Goal: Book appointment/travel/reservation

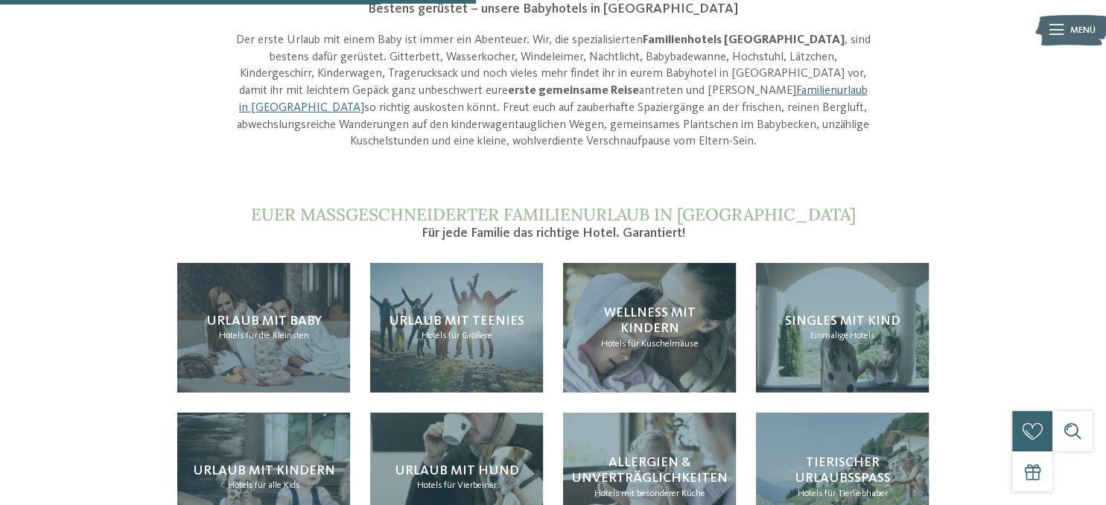
scroll to position [1345, 0]
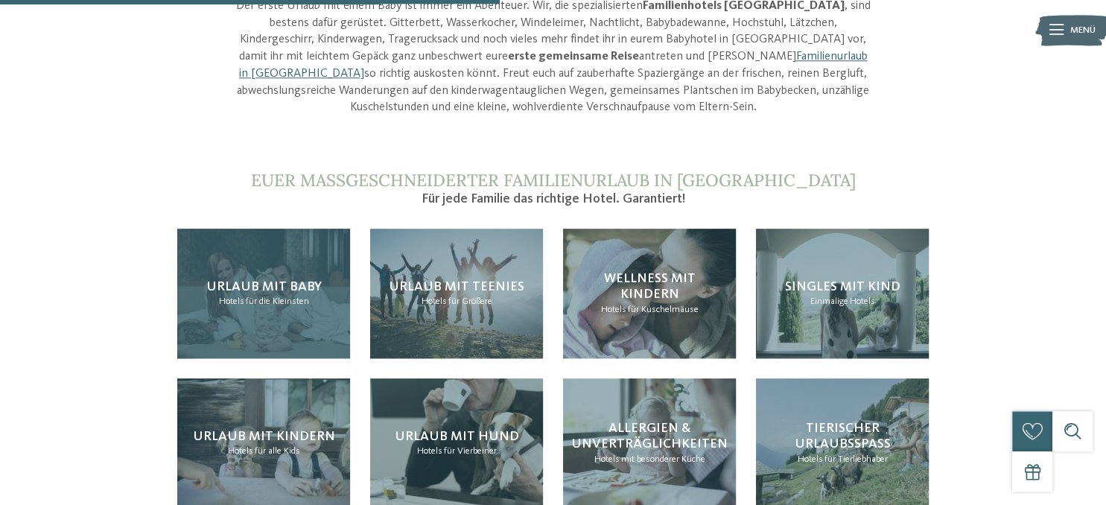
click at [205, 229] on div "Urlaub mit Baby Hotels für die Kleinsten" at bounding box center [263, 294] width 173 height 130
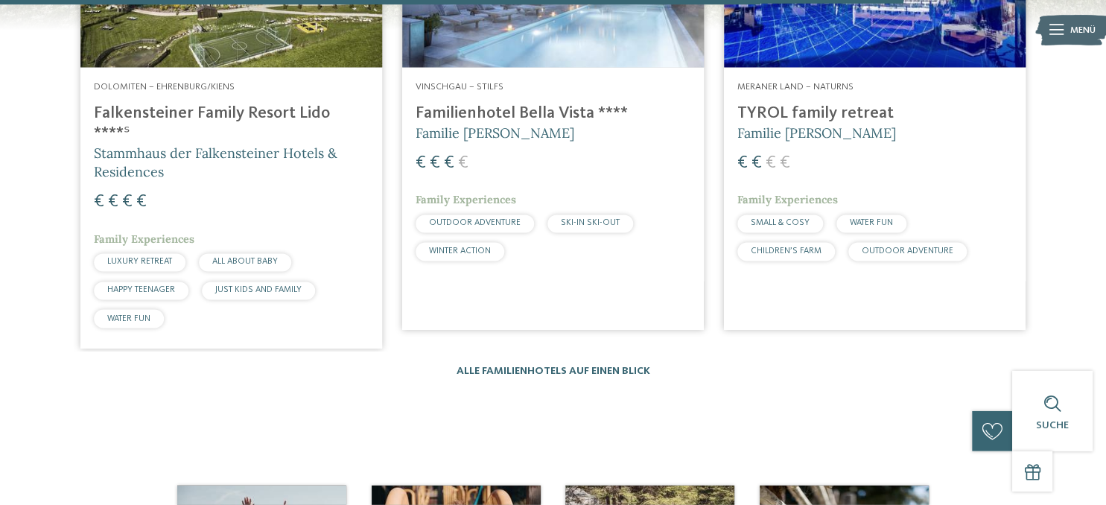
scroll to position [2456, 0]
click at [478, 366] on link "Alle Familienhotels auf einen Blick" at bounding box center [554, 371] width 194 height 10
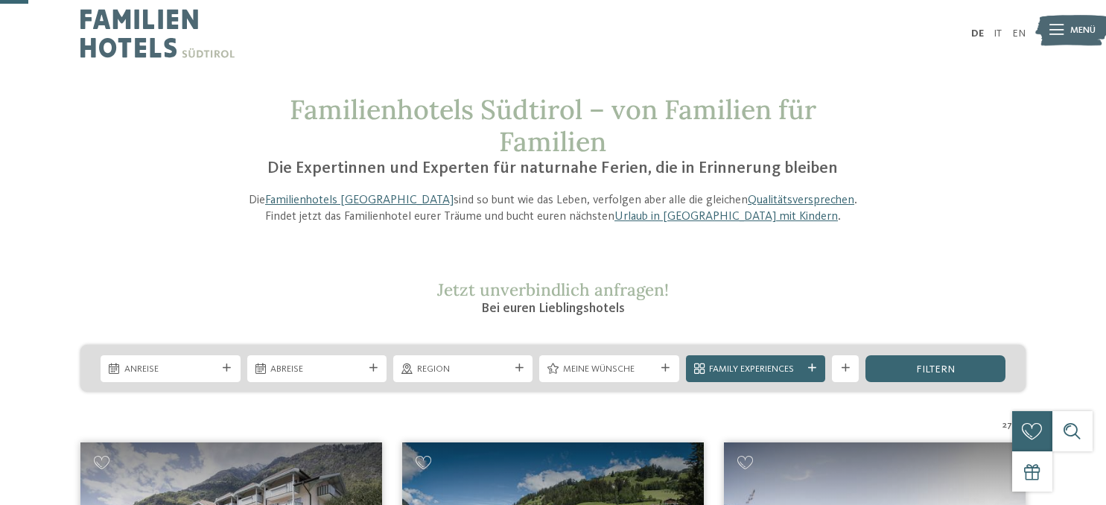
scroll to position [118, 0]
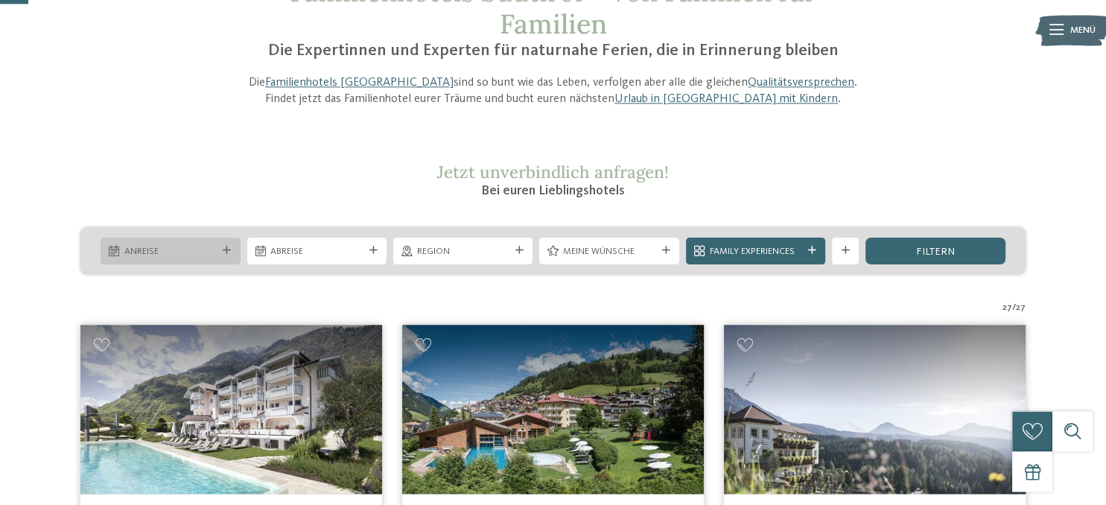
click at [234, 247] on div "Anreise" at bounding box center [170, 251] width 139 height 27
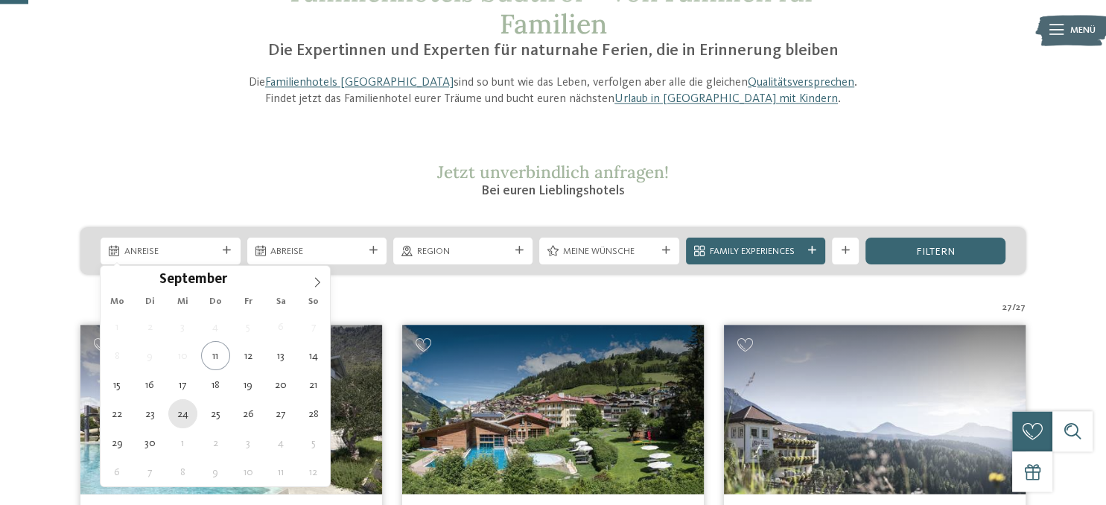
type div "24.09.2025"
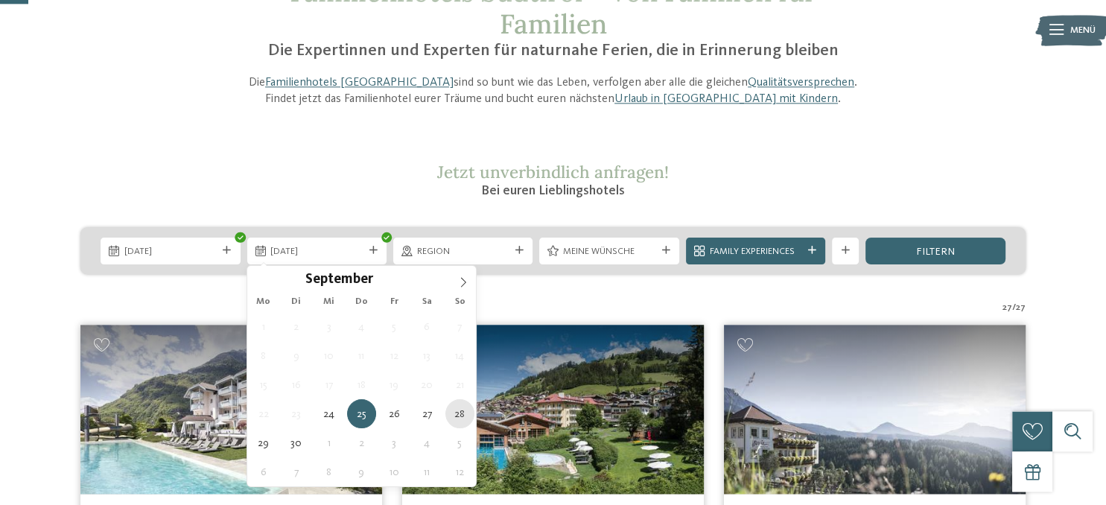
type div "28.09.2025"
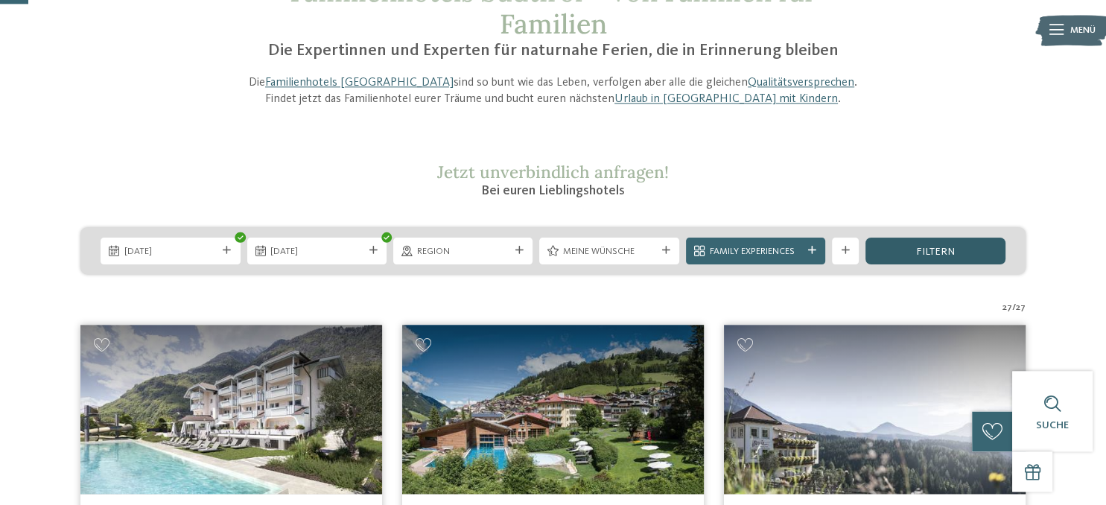
click at [880, 247] on div "filtern" at bounding box center [934, 251] width 139 height 27
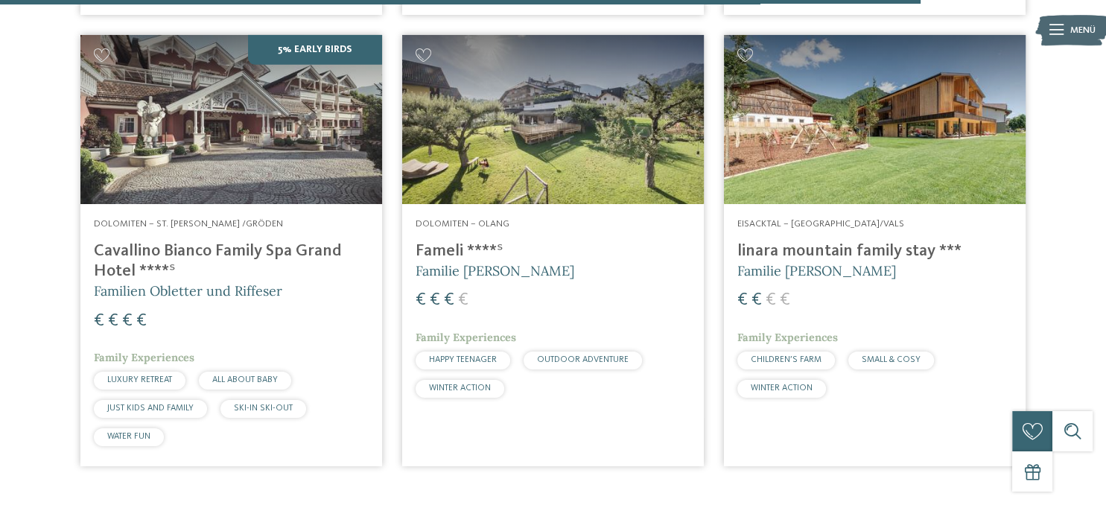
scroll to position [3554, 0]
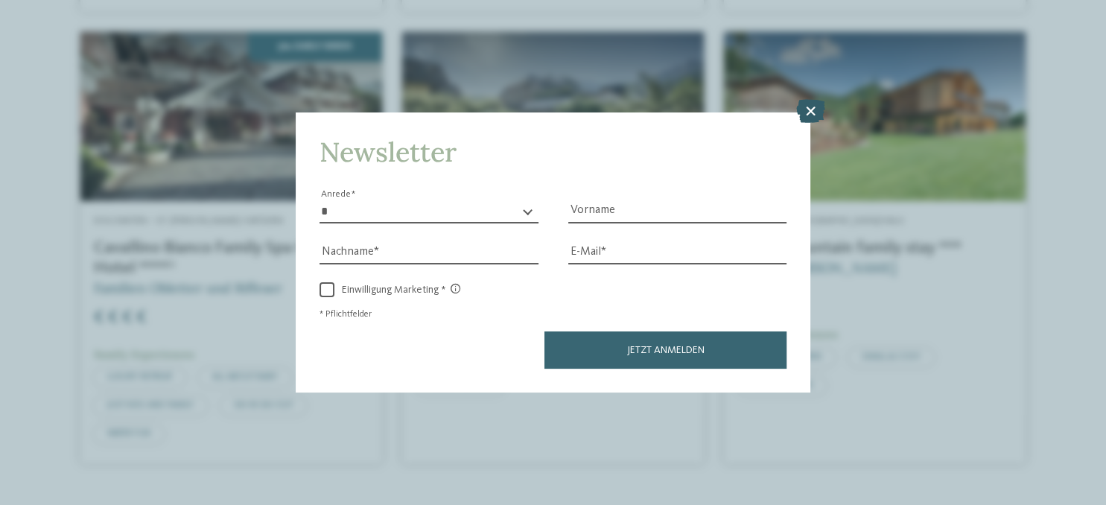
click at [805, 106] on icon at bounding box center [809, 112] width 29 height 24
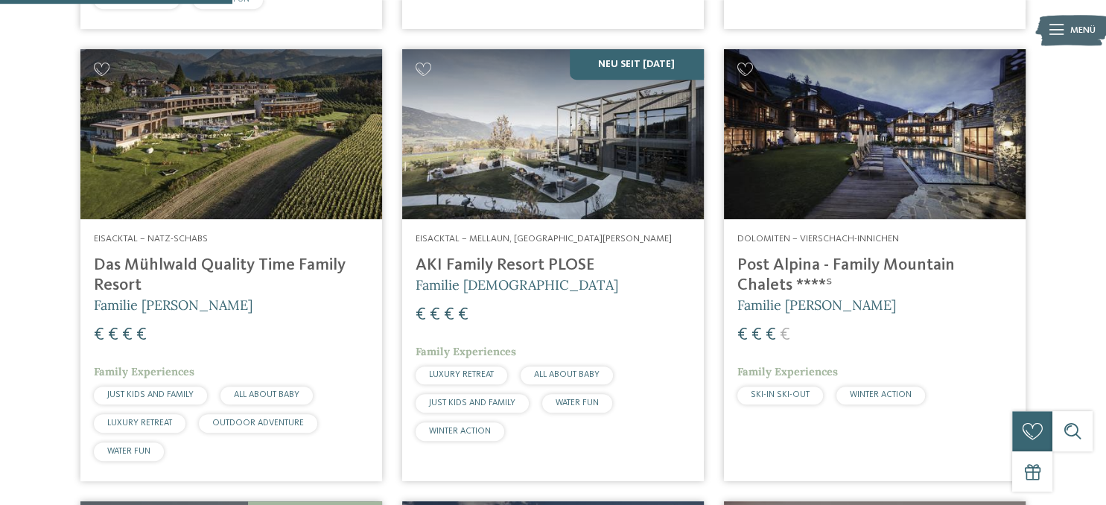
scroll to position [898, 0]
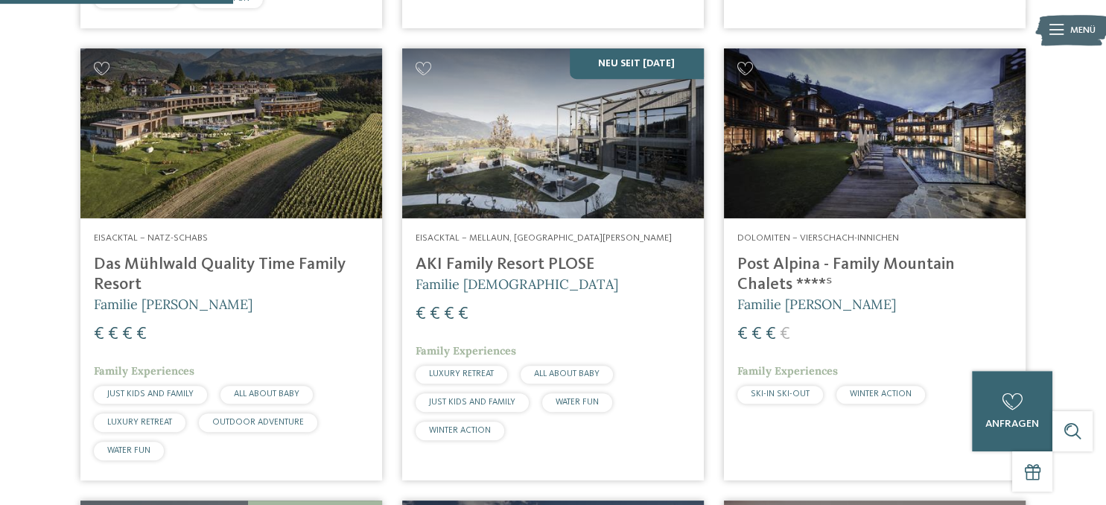
click at [291, 117] on img at bounding box center [231, 133] width 302 height 170
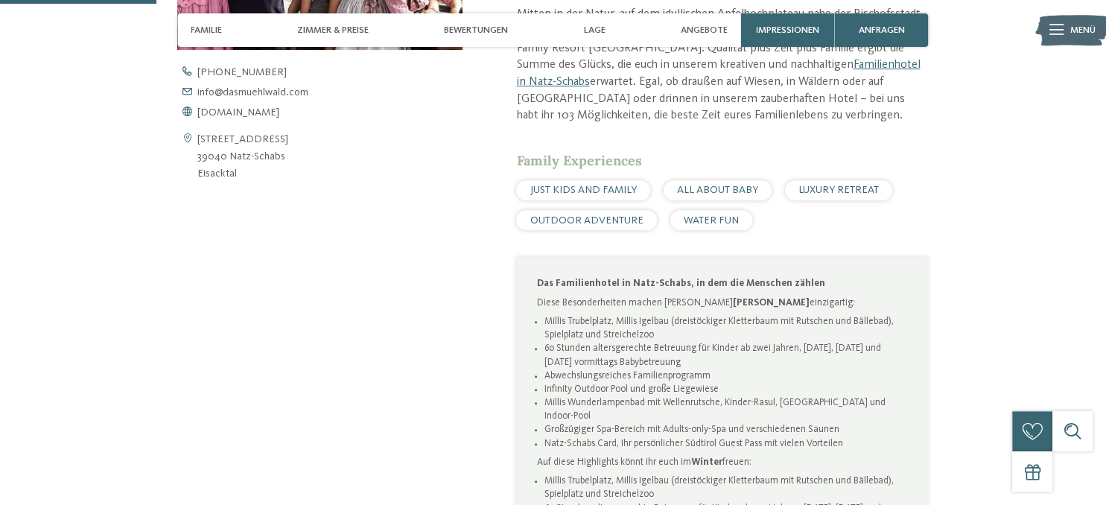
scroll to position [683, 0]
click at [246, 109] on span "www.dasmuehlwald.com" at bounding box center [238, 114] width 82 height 10
